Goal: Navigation & Orientation: Find specific page/section

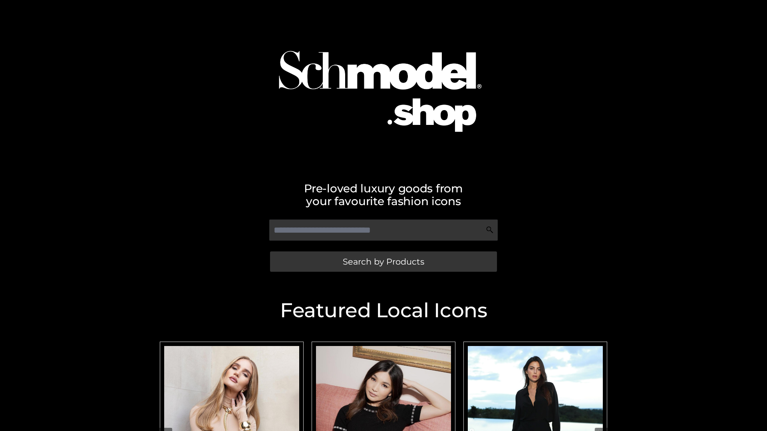
click at [383, 262] on span "Search by Products" at bounding box center [383, 262] width 81 height 8
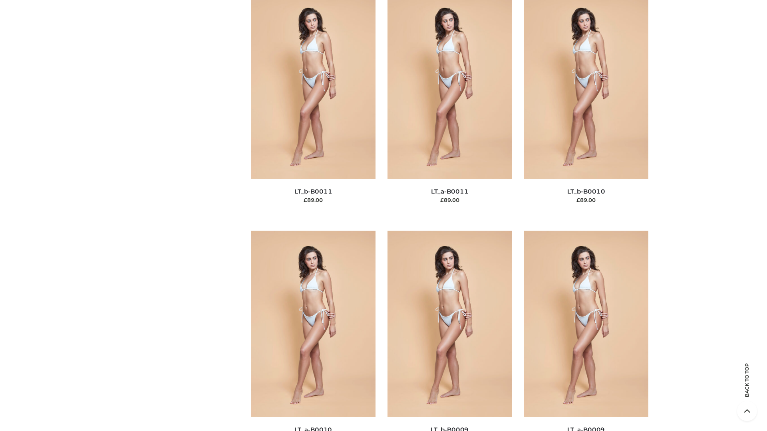
scroll to position [3588, 0]
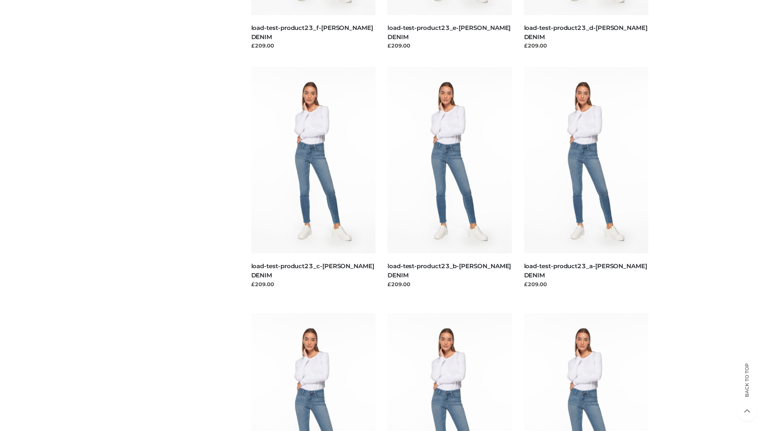
scroll to position [701, 0]
